Goal: Task Accomplishment & Management: Use online tool/utility

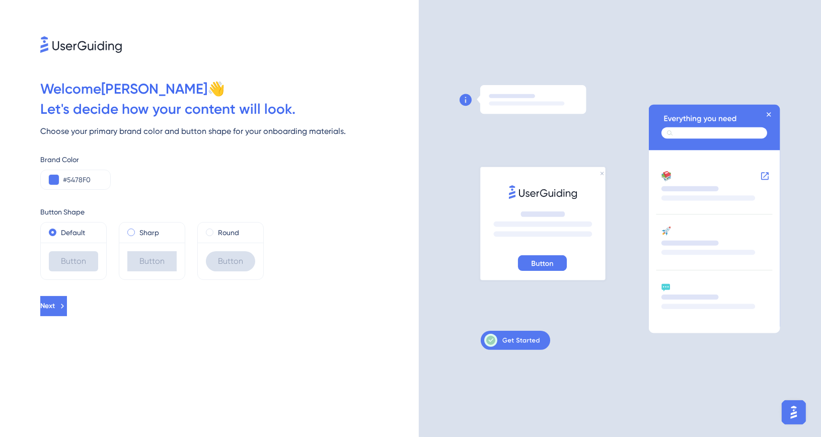
click at [141, 232] on label "Sharp" at bounding box center [149, 232] width 20 height 12
click at [211, 231] on span at bounding box center [210, 232] width 8 height 8
click at [216, 230] on input "radio" at bounding box center [216, 230] width 0 height 0
click at [58, 236] on div "Default" at bounding box center [73, 232] width 49 height 12
click at [55, 308] on span "Next" at bounding box center [47, 306] width 15 height 12
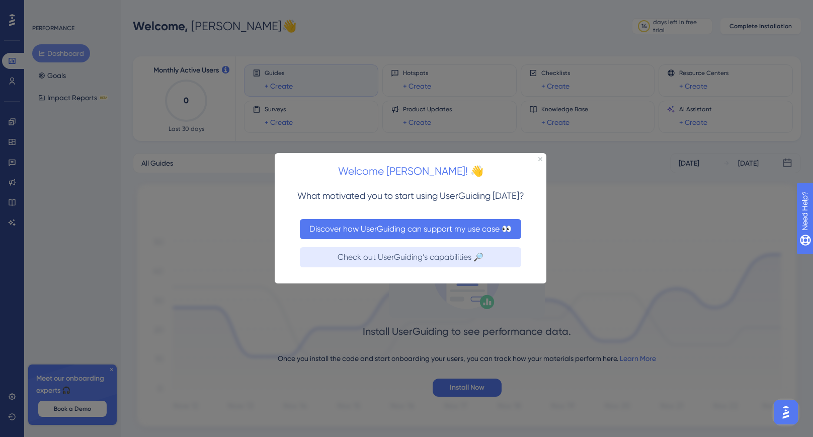
click at [481, 232] on button "Discover how UserGuiding can support my use case 👀" at bounding box center [409, 229] width 221 height 20
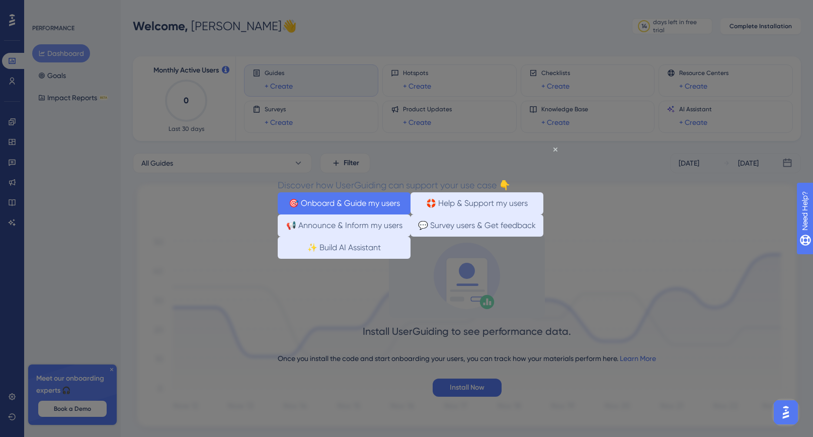
click at [358, 197] on button "🎯 Onboard & Guide my users" at bounding box center [343, 203] width 133 height 22
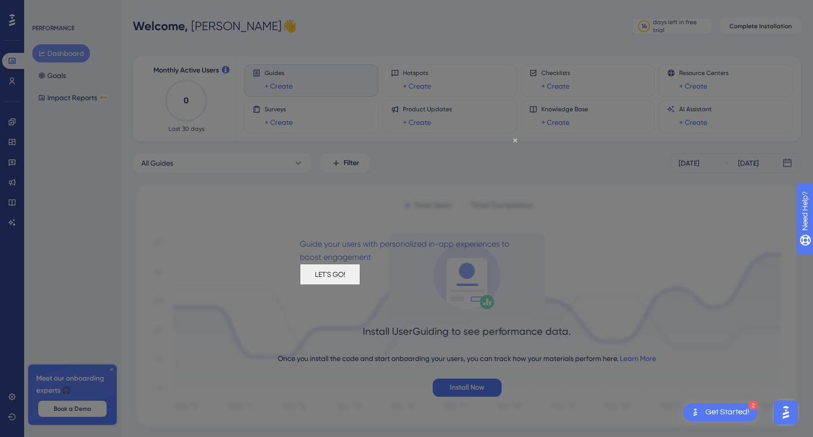
click at [360, 278] on button "LET'S GO!" at bounding box center [329, 274] width 60 height 21
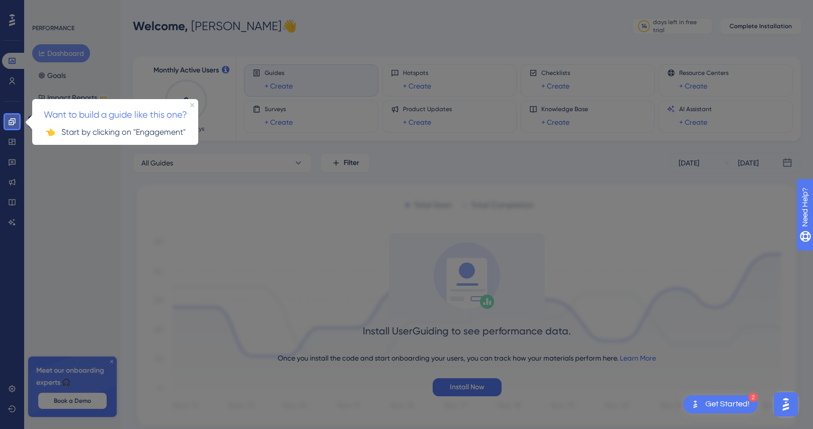
drag, startPoint x: 8, startPoint y: 43, endPoint x: 8, endPoint y: 123, distance: 80.5
click at [8, 123] on link at bounding box center [12, 122] width 20 height 16
click at [152, 133] on p "👈 Start by clicking on "Engagement"" at bounding box center [115, 131] width 150 height 13
click at [195, 105] on div "Want to build a guide like this one?" at bounding box center [115, 111] width 166 height 25
click at [192, 104] on icon "Close Preview" at bounding box center [192, 105] width 4 height 4
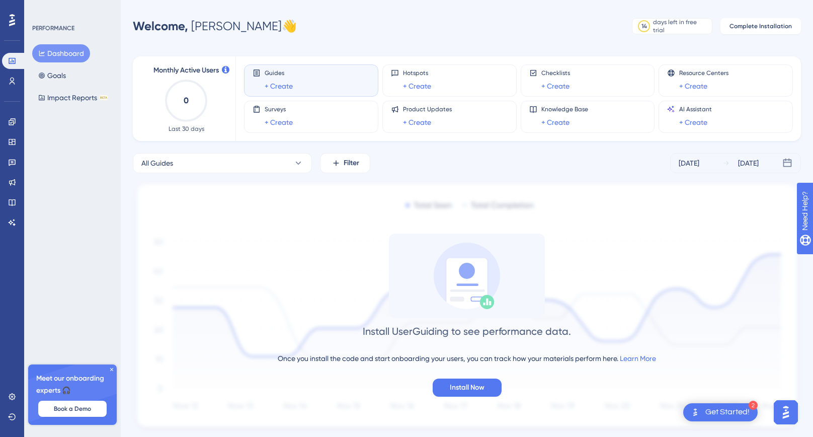
scroll to position [27, 0]
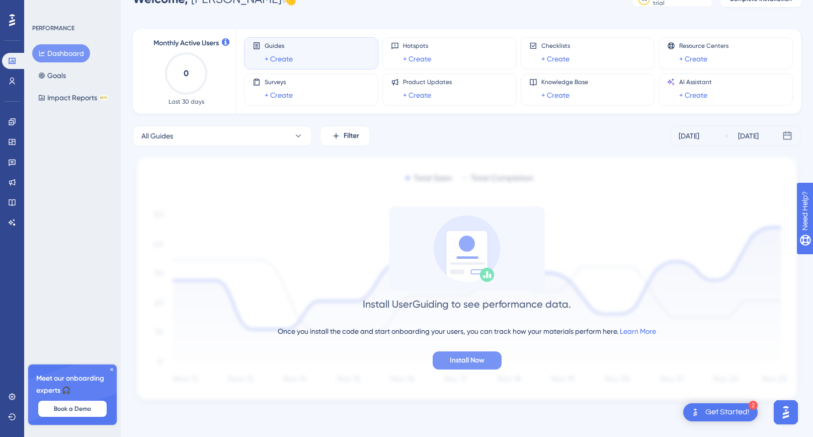
click at [467, 366] on span "Install Now" at bounding box center [467, 360] width 35 height 12
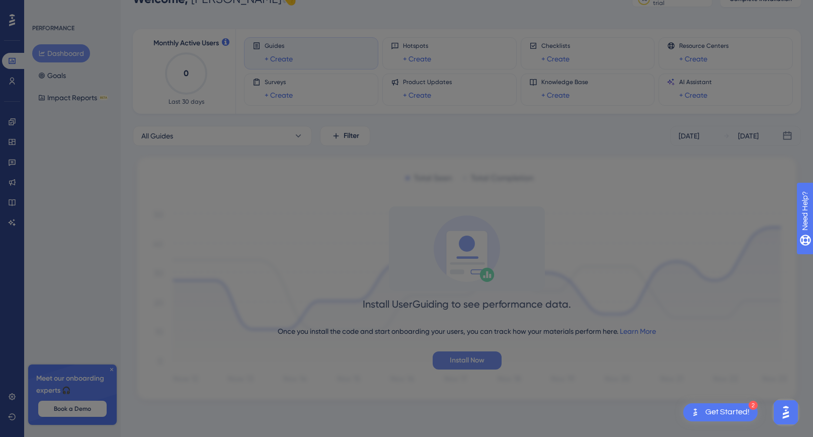
scroll to position [0, 0]
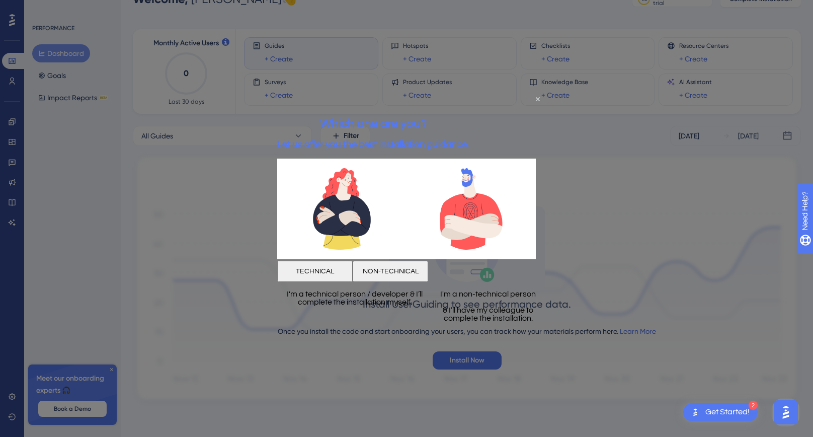
click at [340, 272] on button "TECHNICAL" at bounding box center [314, 270] width 75 height 21
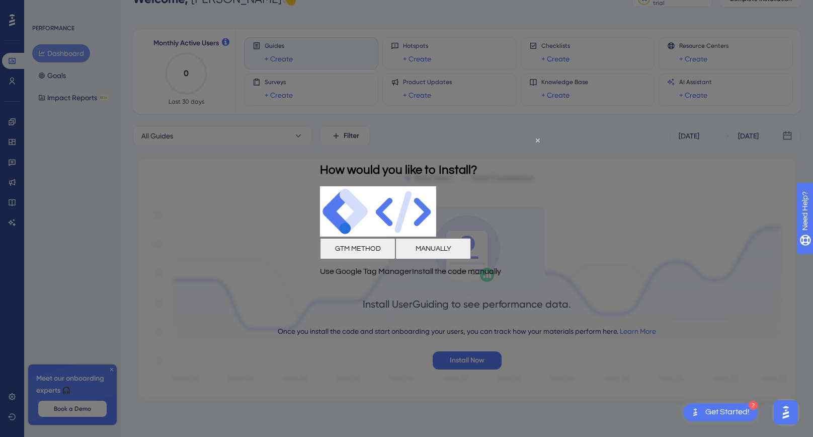
click at [463, 256] on button "MANUALLY" at bounding box center [432, 248] width 75 height 21
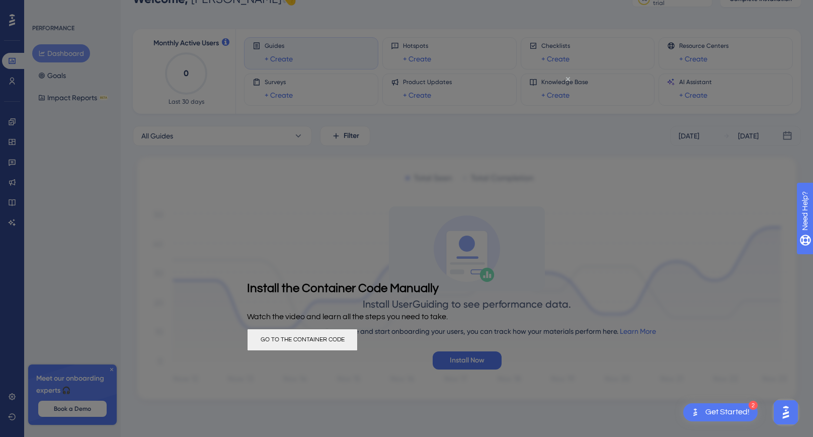
click at [568, 78] on icon "Close Preview" at bounding box center [568, 79] width 4 height 4
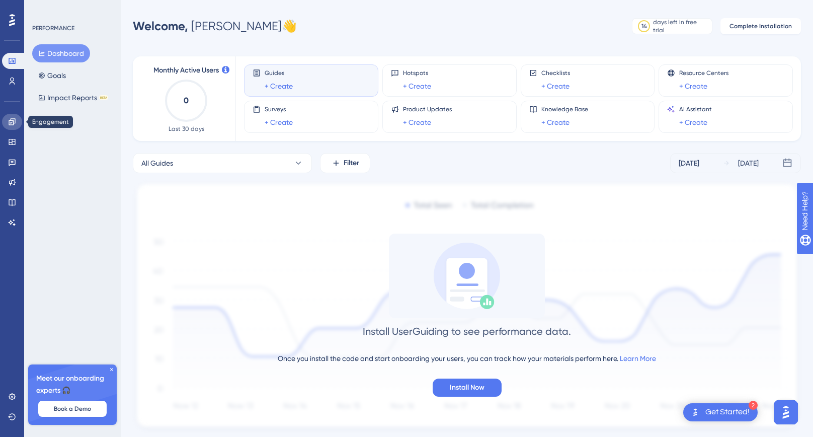
click at [15, 119] on icon at bounding box center [12, 121] width 7 height 7
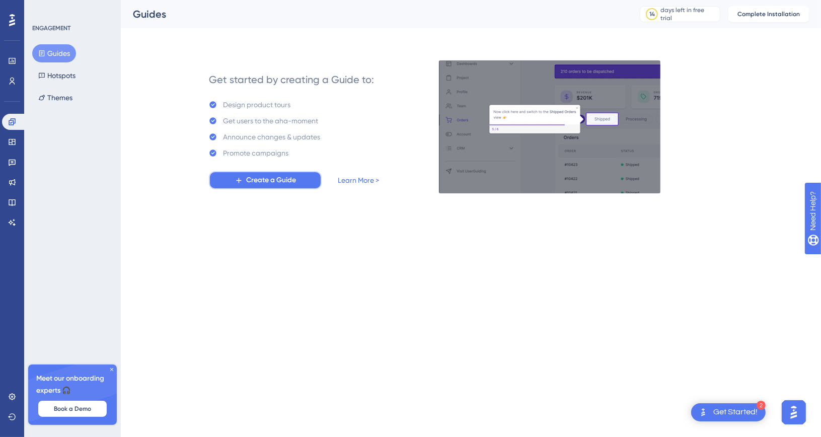
click at [284, 175] on span "Create a Guide" at bounding box center [271, 180] width 50 height 12
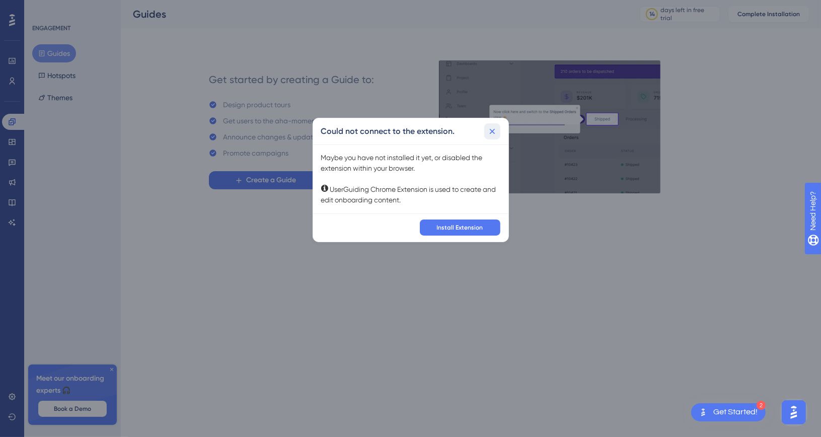
click at [494, 131] on icon at bounding box center [492, 131] width 10 height 10
